Goal: Information Seeking & Learning: Learn about a topic

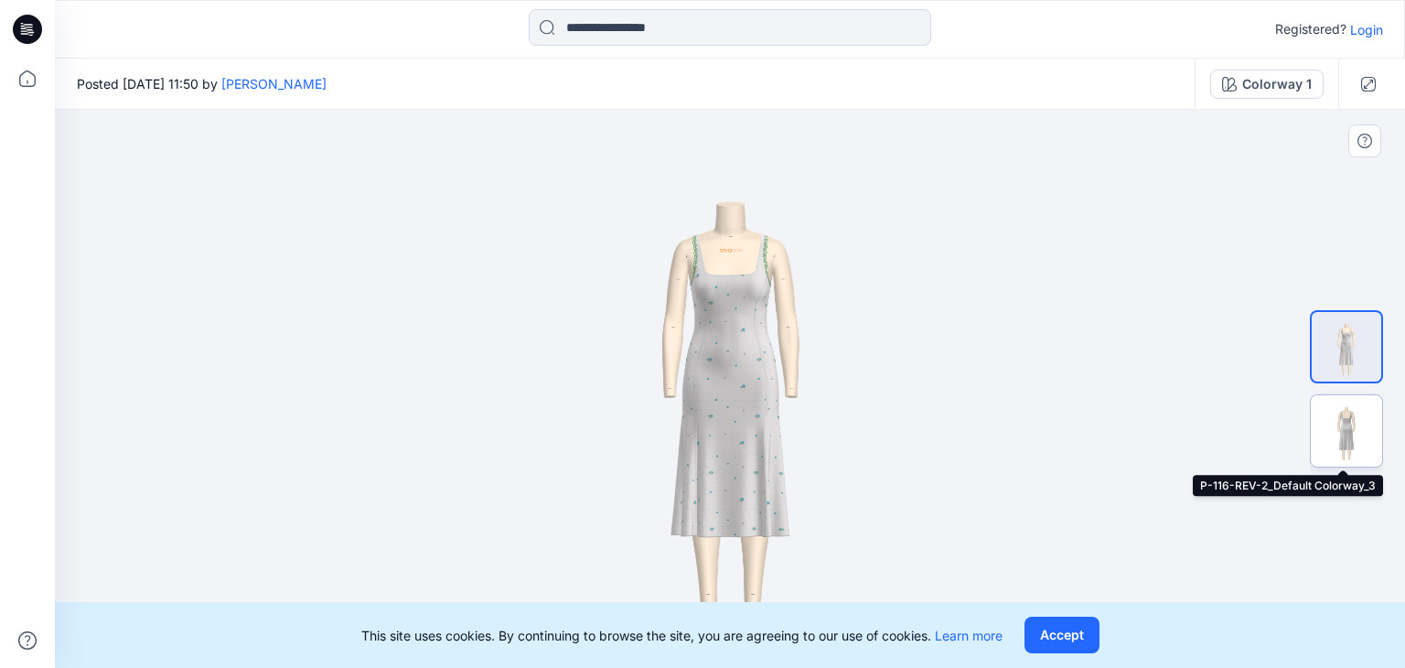
click at [1355, 423] on img at bounding box center [1346, 430] width 71 height 71
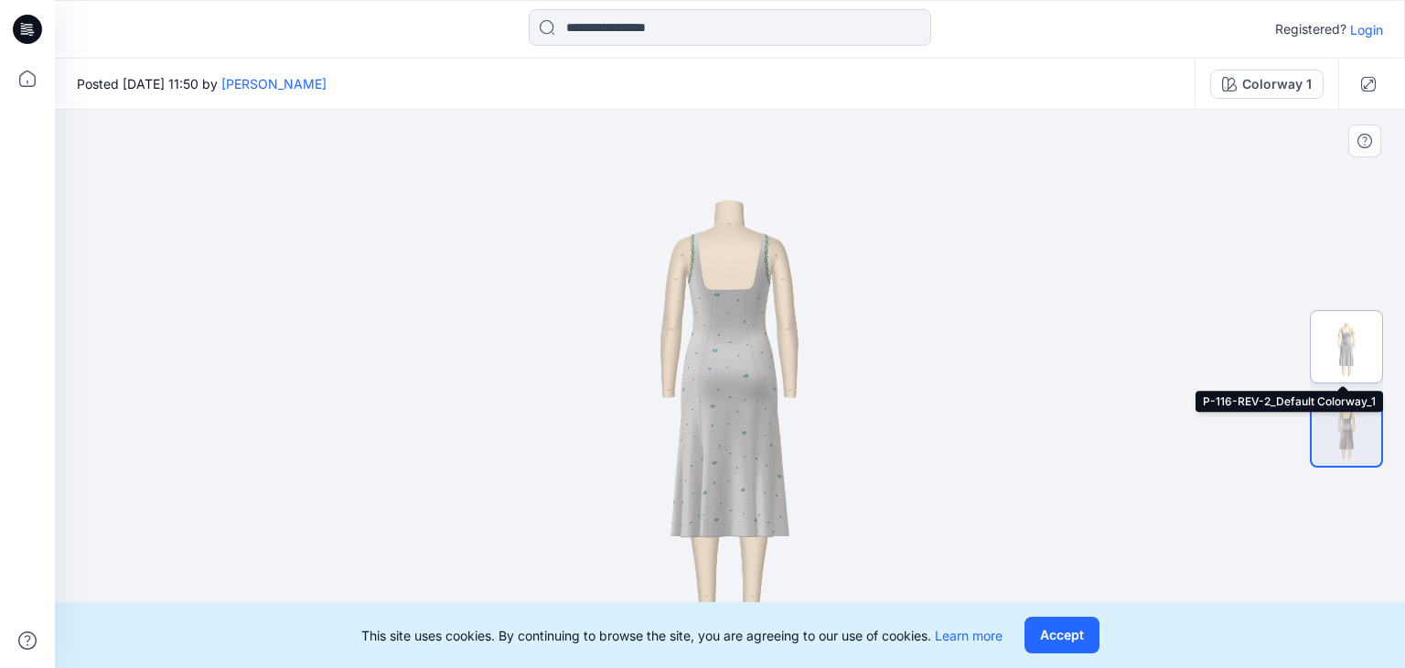
click at [1339, 369] on img at bounding box center [1346, 346] width 71 height 71
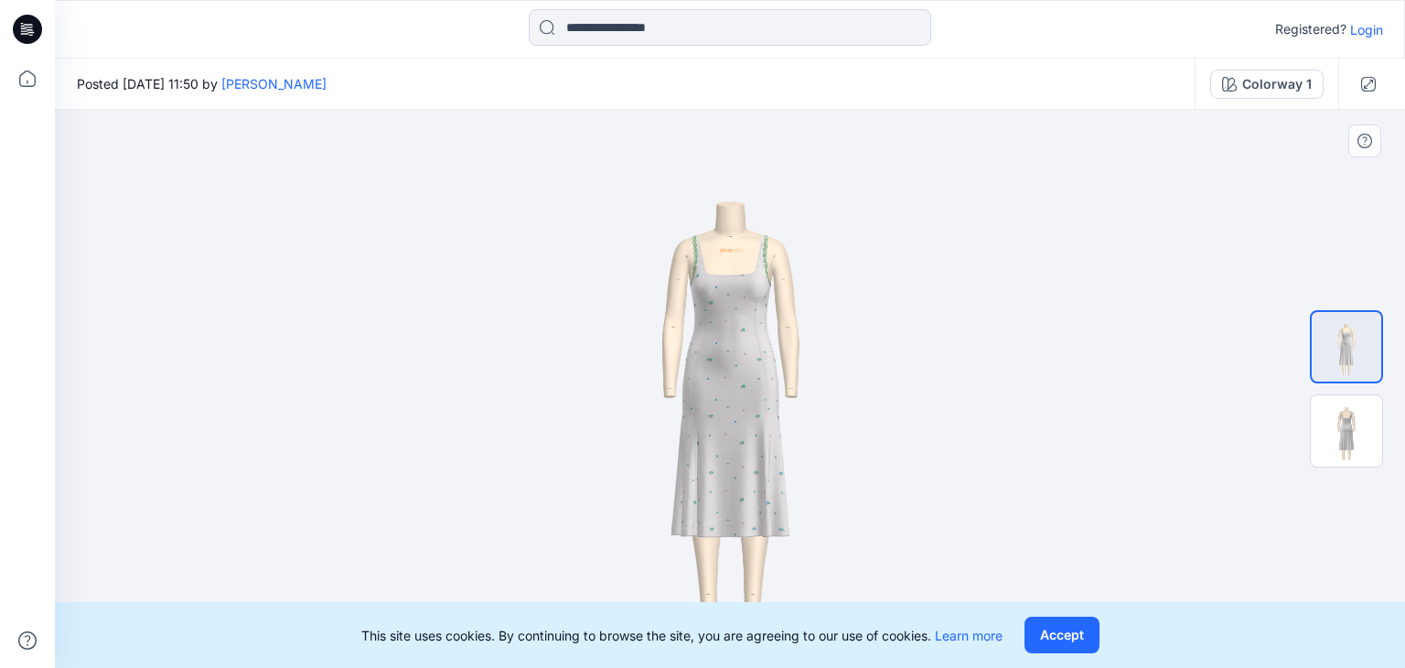
click at [687, 400] on img at bounding box center [730, 389] width 558 height 558
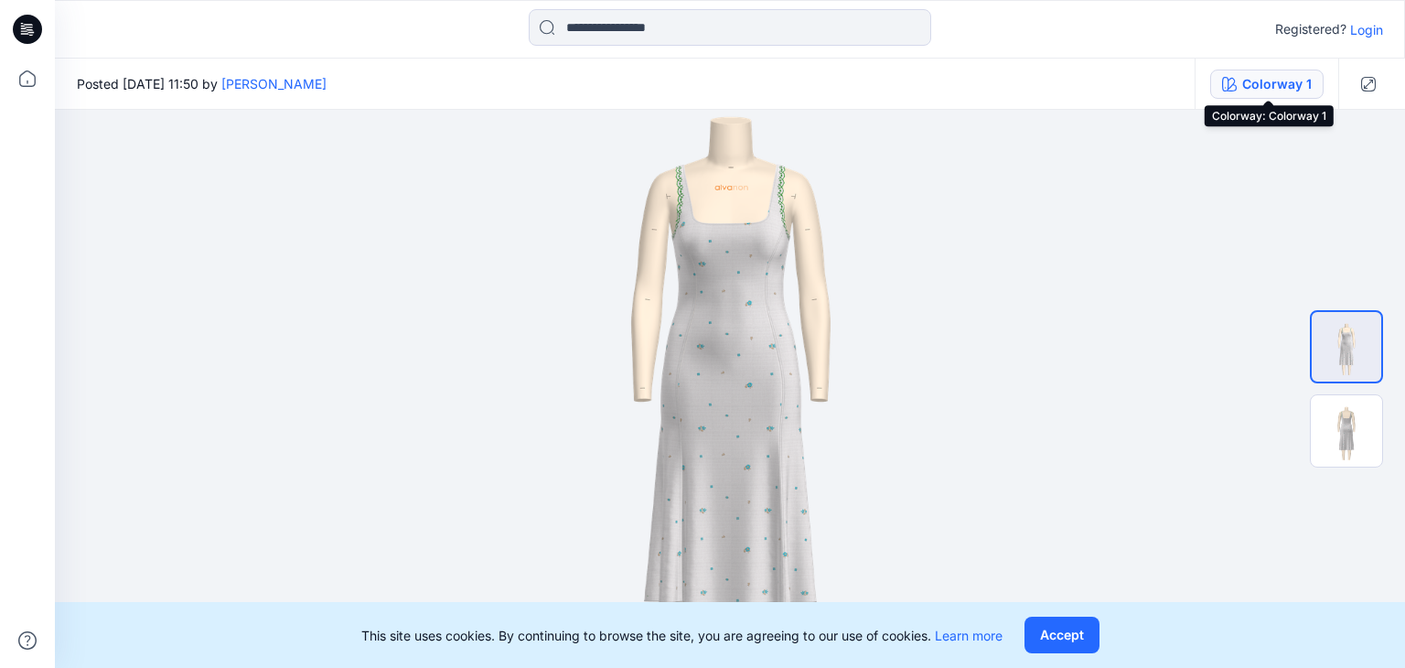
click at [1261, 82] on div "Colorway 1" at bounding box center [1277, 84] width 70 height 20
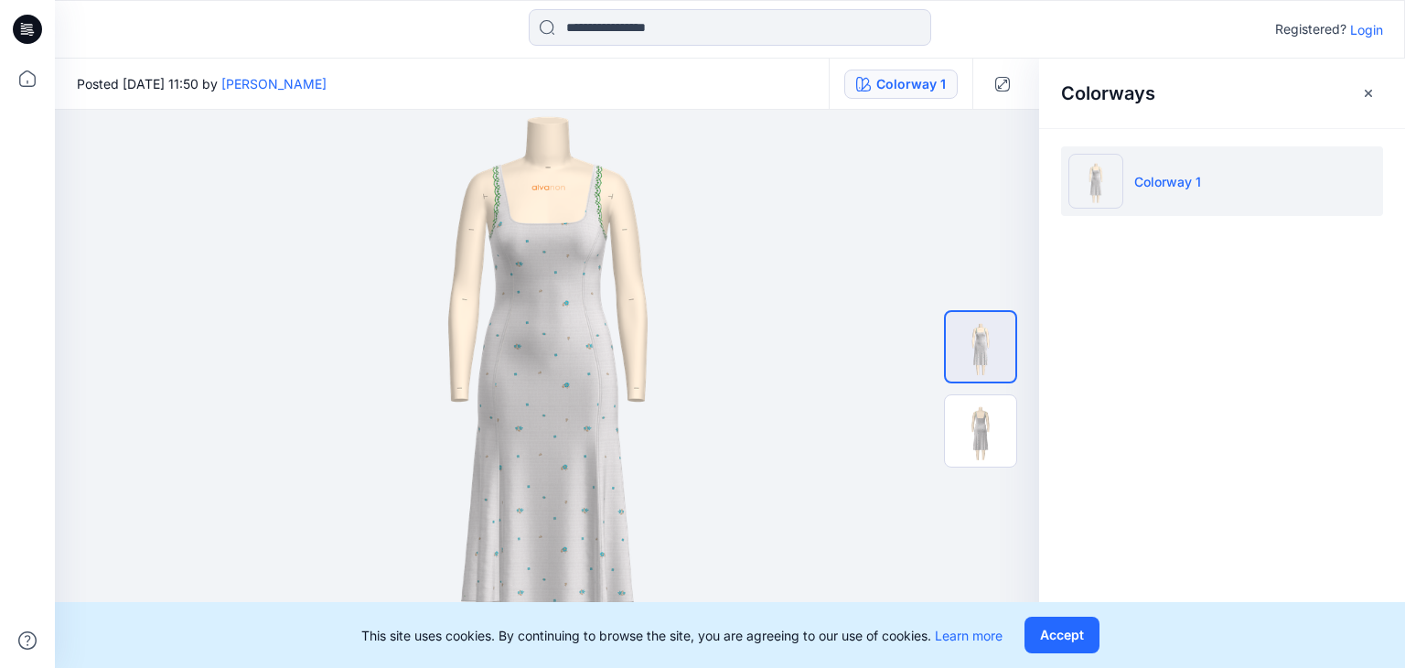
click at [1189, 180] on p "Colorway 1" at bounding box center [1167, 181] width 67 height 19
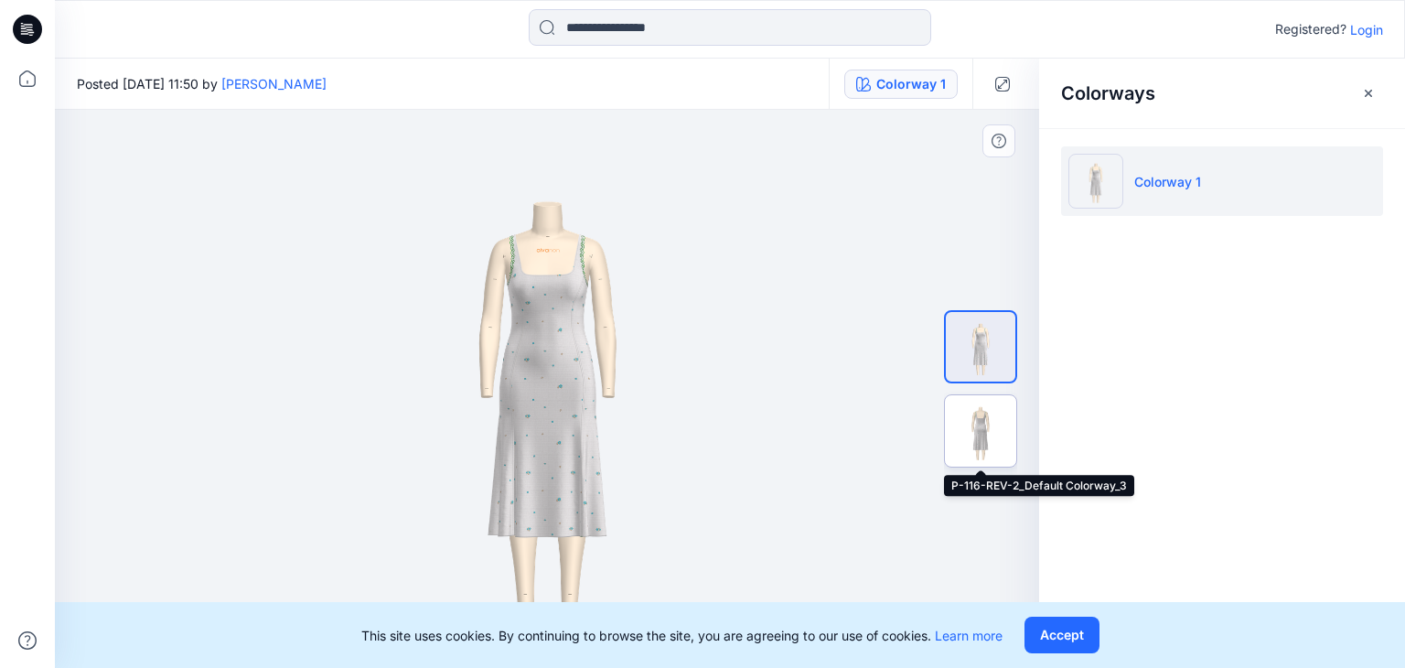
click at [999, 429] on img at bounding box center [980, 430] width 71 height 71
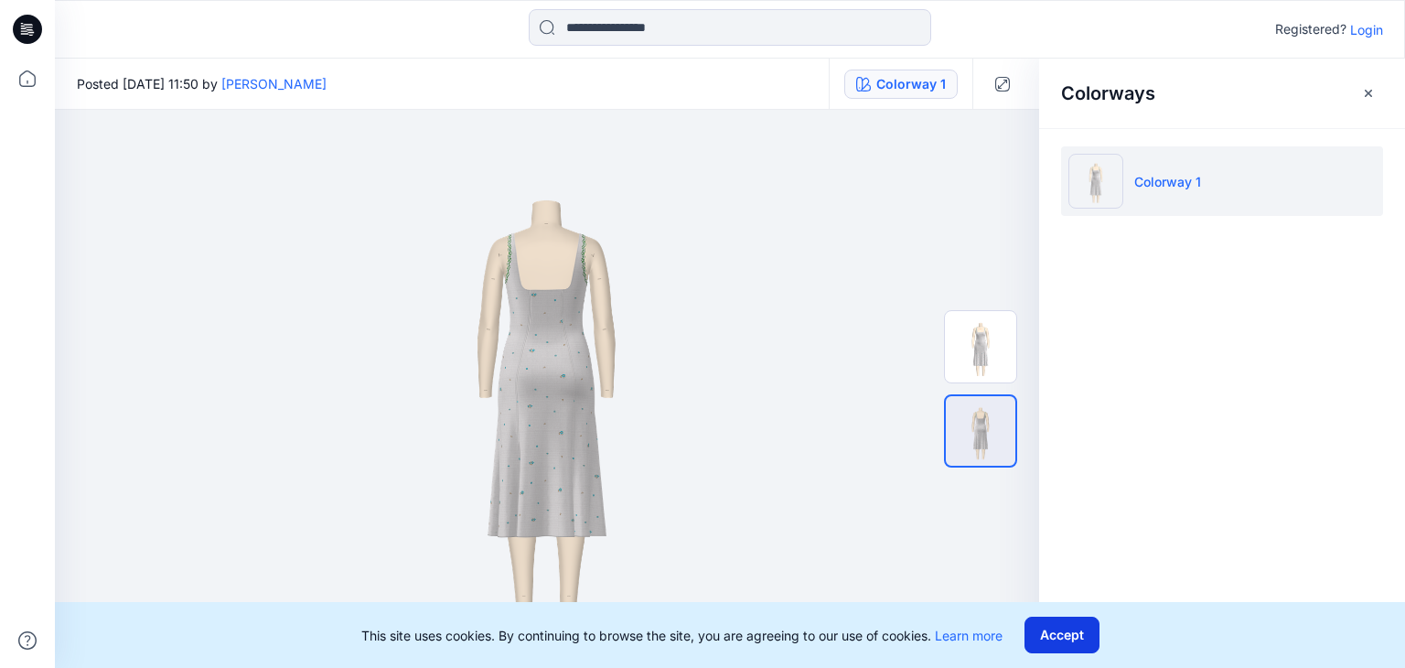
click at [1059, 641] on button "Accept" at bounding box center [1061, 634] width 75 height 37
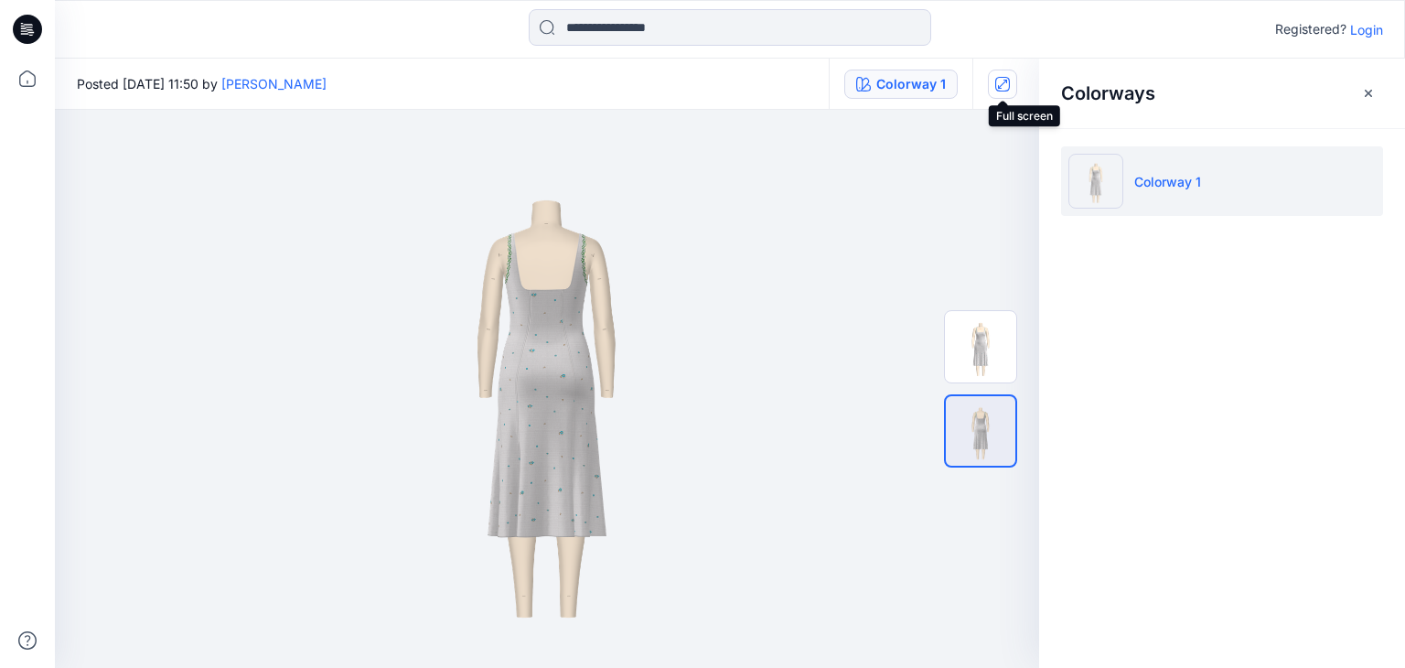
click at [998, 90] on icon "button" at bounding box center [1002, 84] width 15 height 15
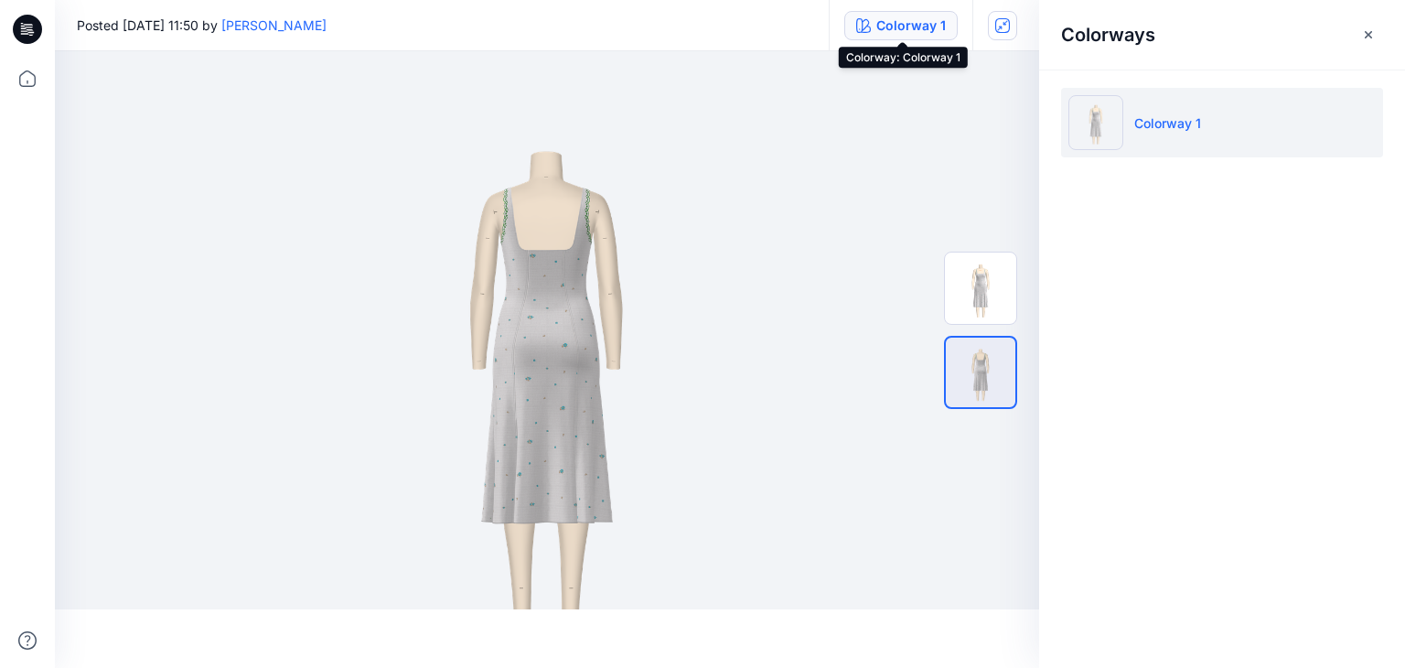
click at [892, 29] on div "Colorway 1" at bounding box center [911, 26] width 70 height 20
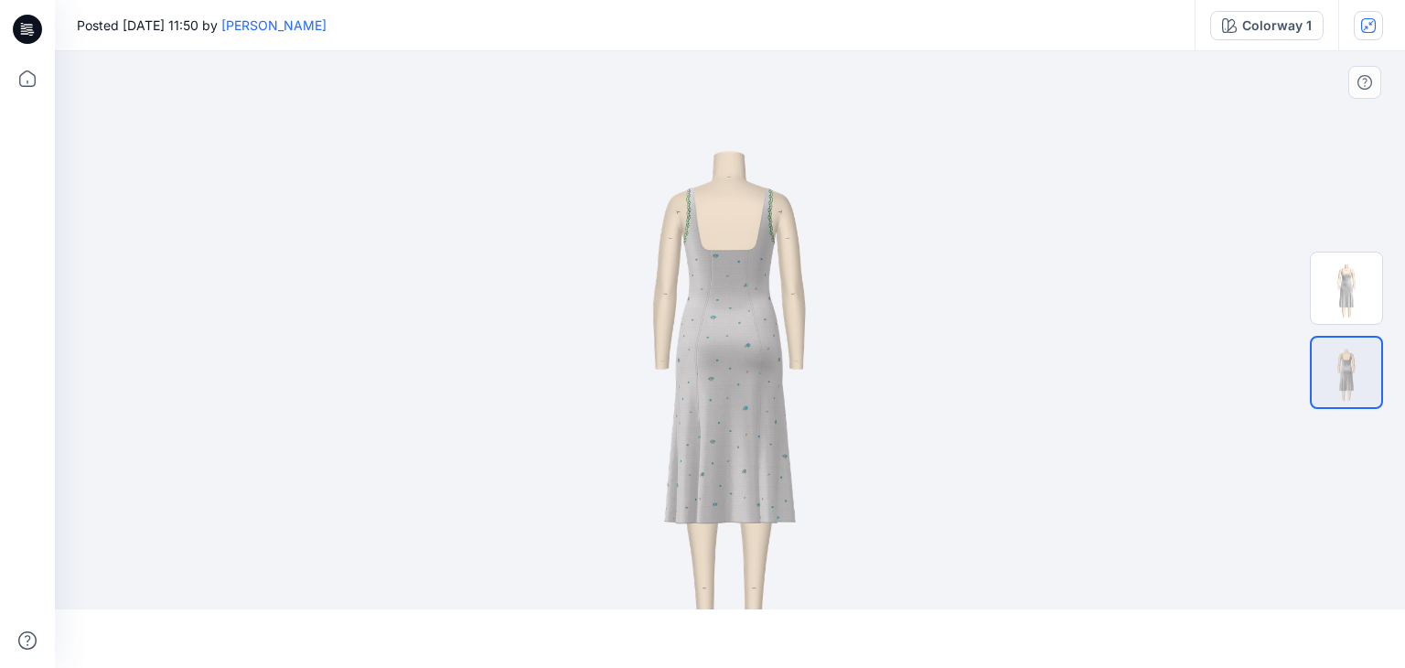
click at [765, 373] on img at bounding box center [730, 359] width 616 height 616
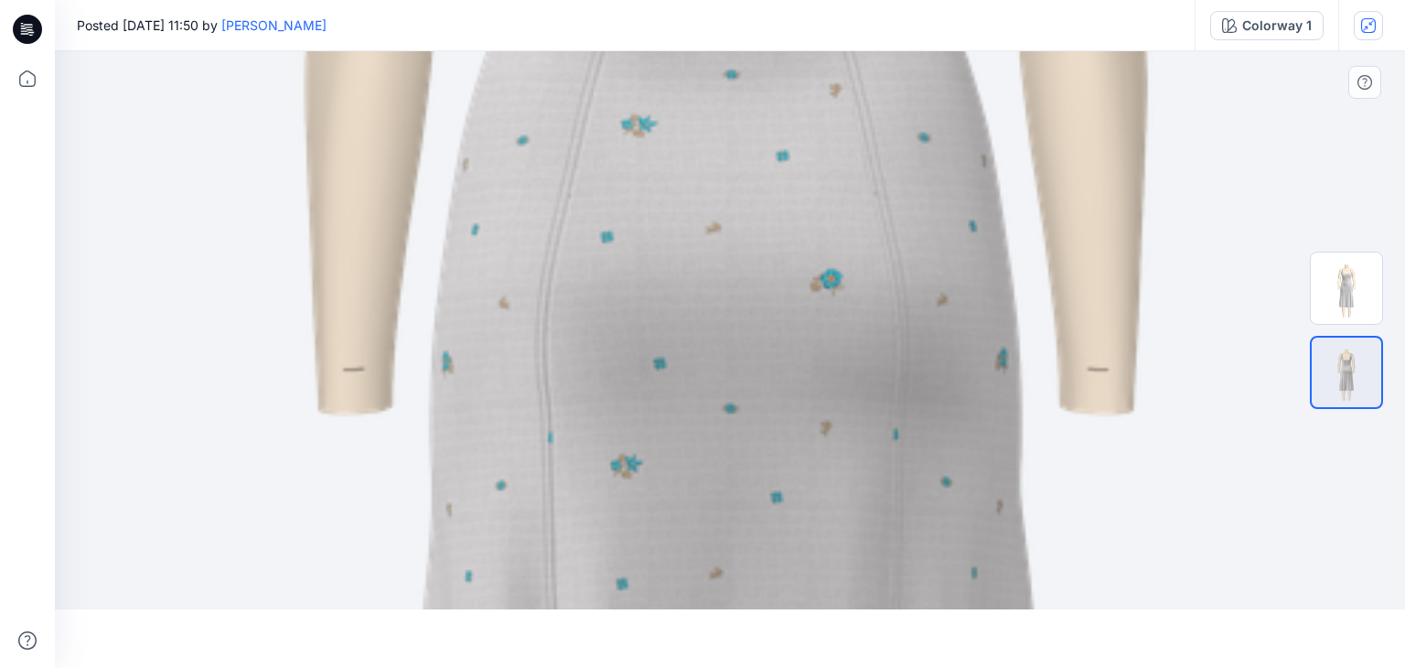
click at [750, 224] on img at bounding box center [730, 360] width 3410 height 3410
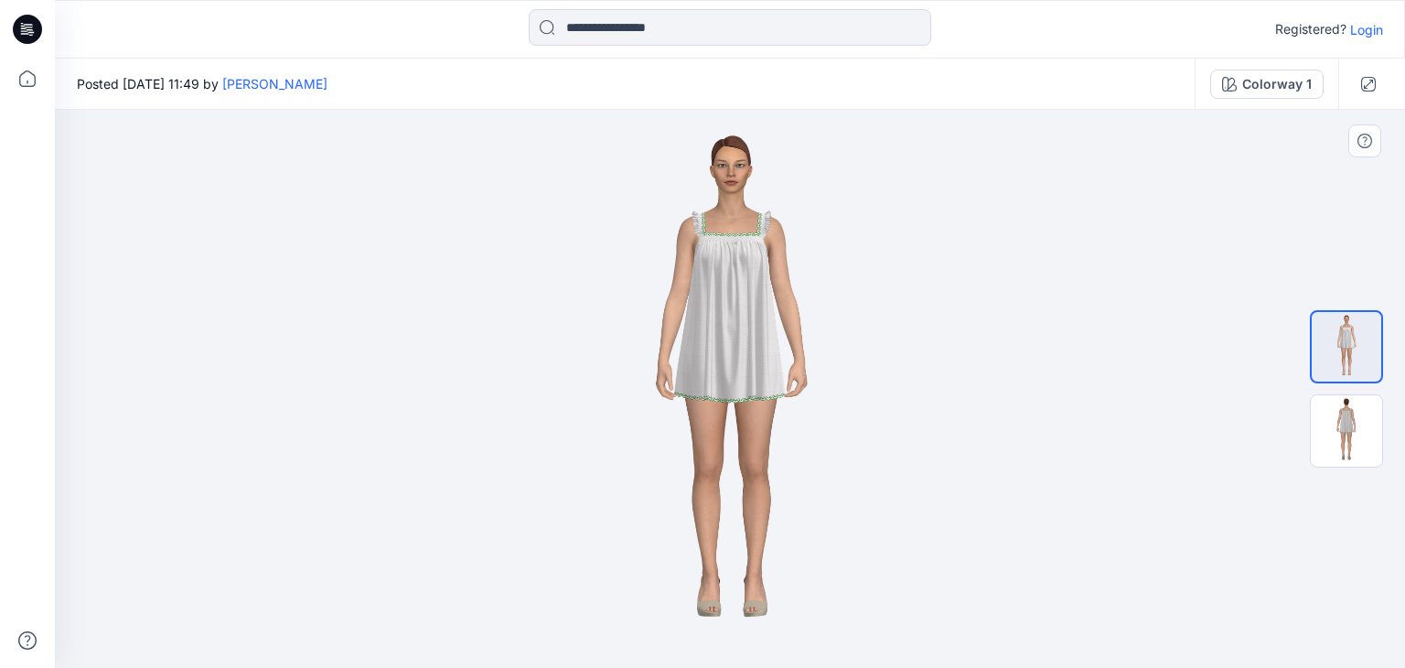
click at [729, 238] on img at bounding box center [730, 389] width 558 height 558
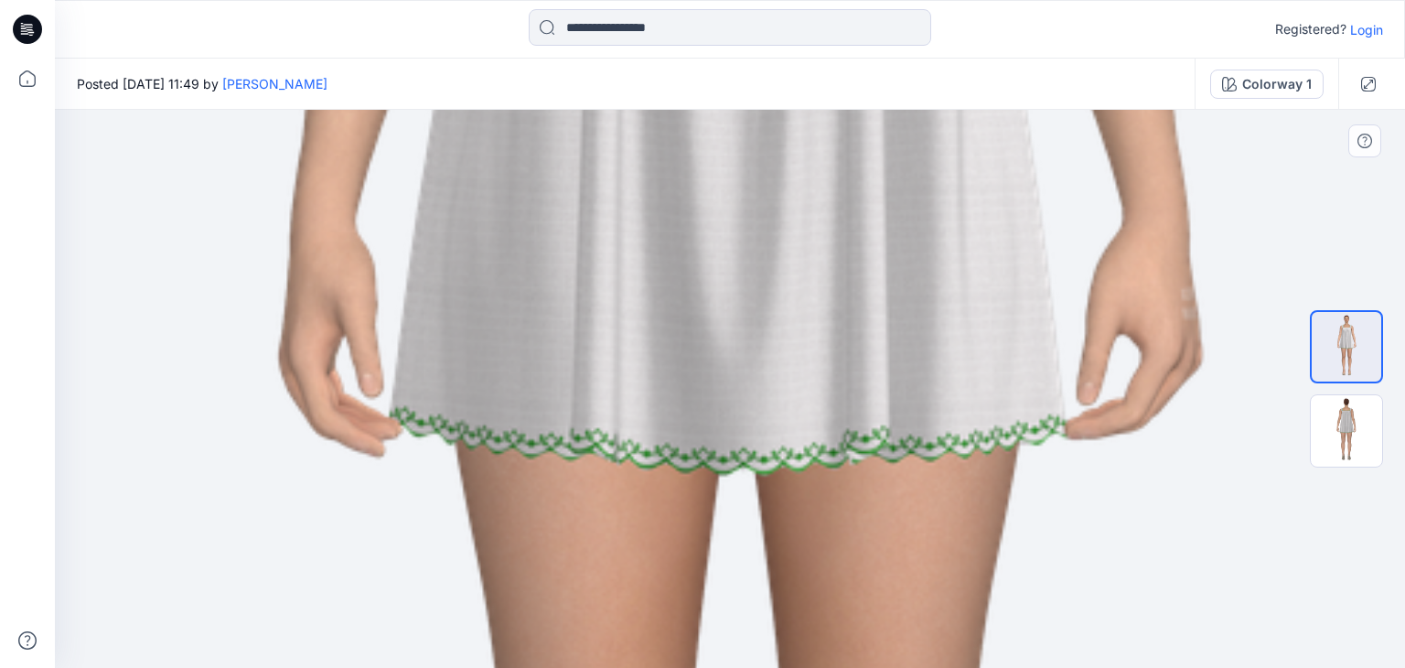
click at [1243, 180] on img at bounding box center [729, 388] width 3405 height 3405
click at [1006, 180] on img at bounding box center [729, 388] width 3405 height 3405
